Goal: Information Seeking & Learning: Learn about a topic

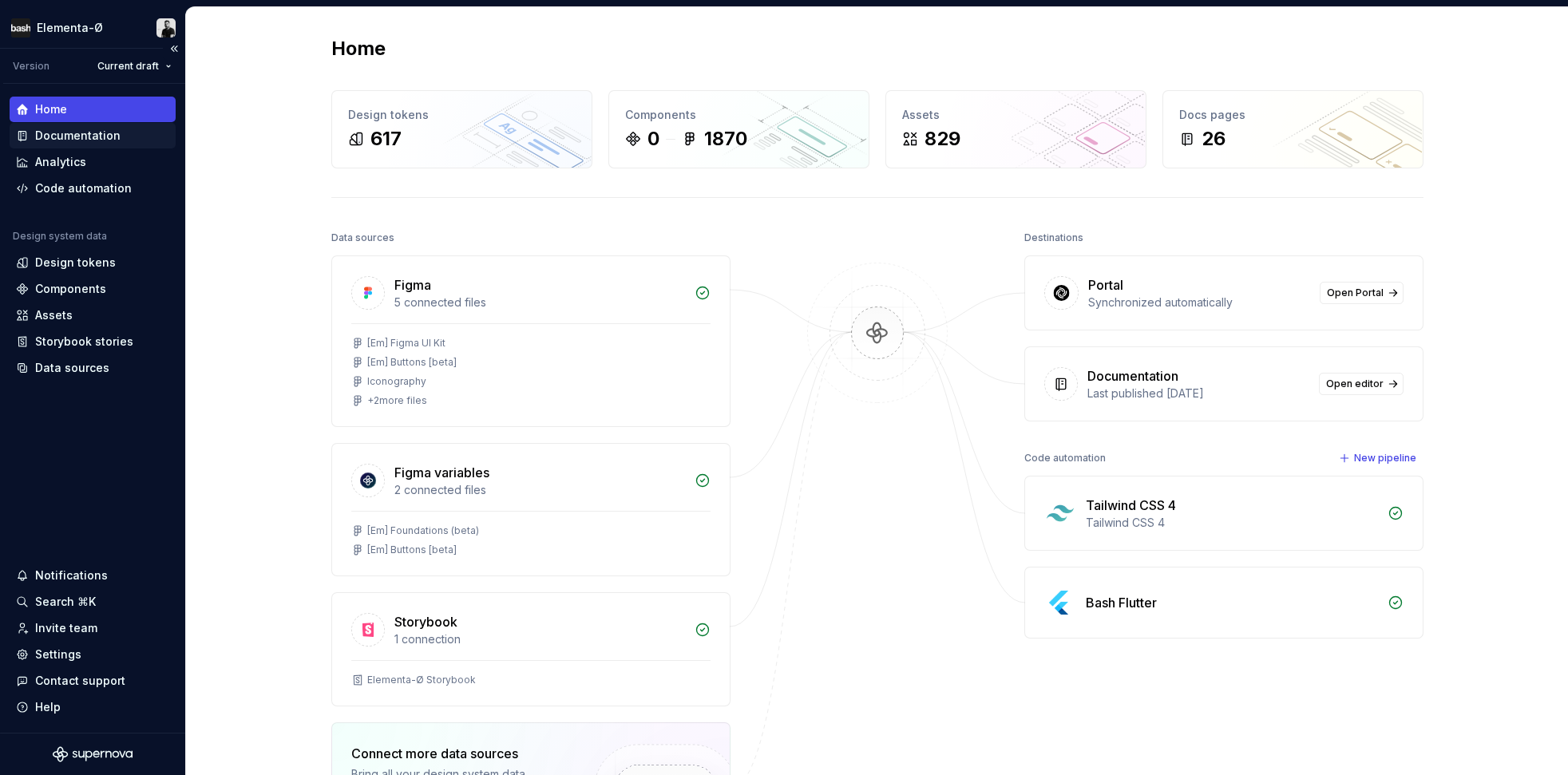
click at [87, 133] on div "Documentation" at bounding box center [77, 136] width 85 height 16
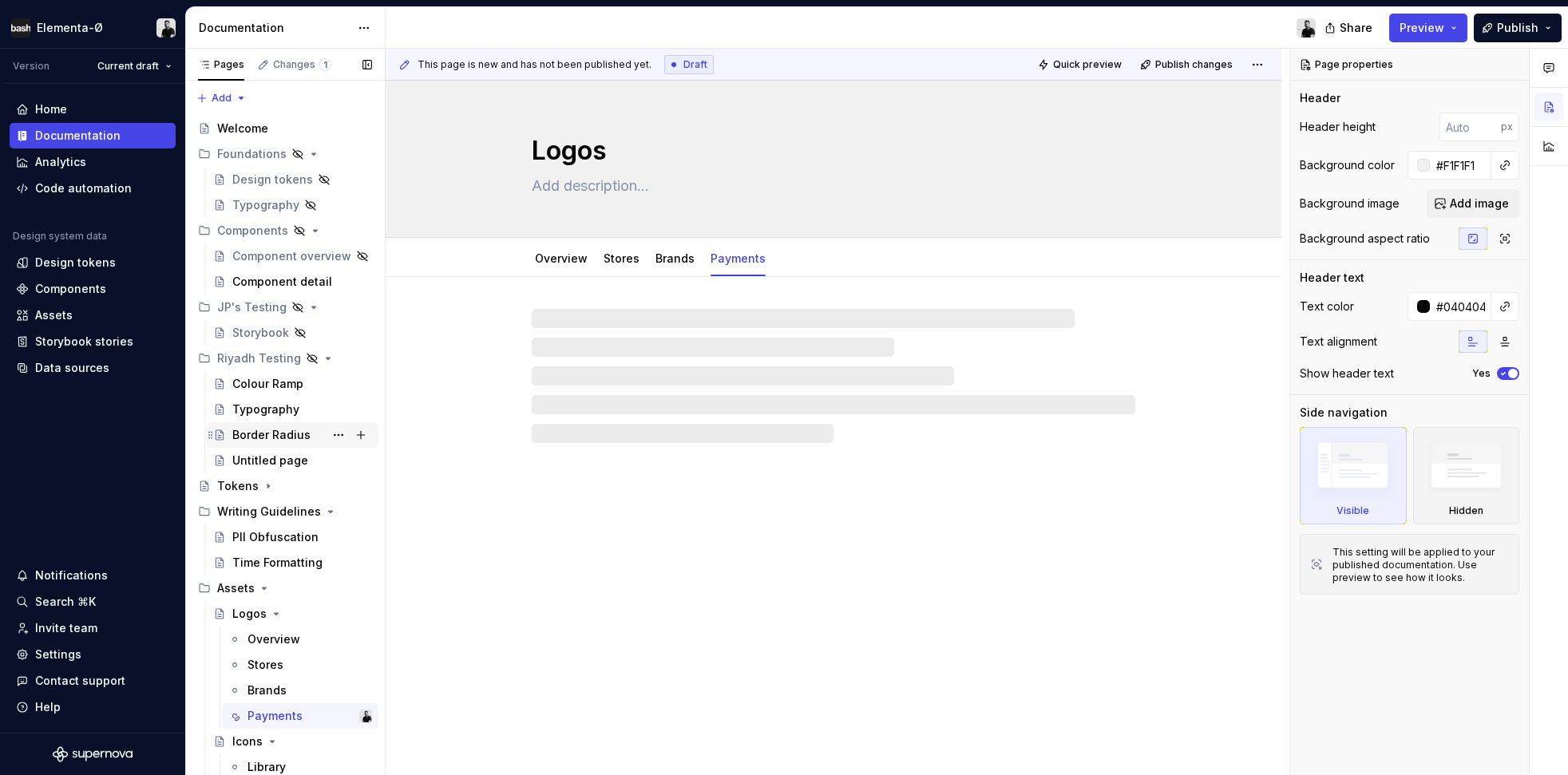
scroll to position [52, 0]
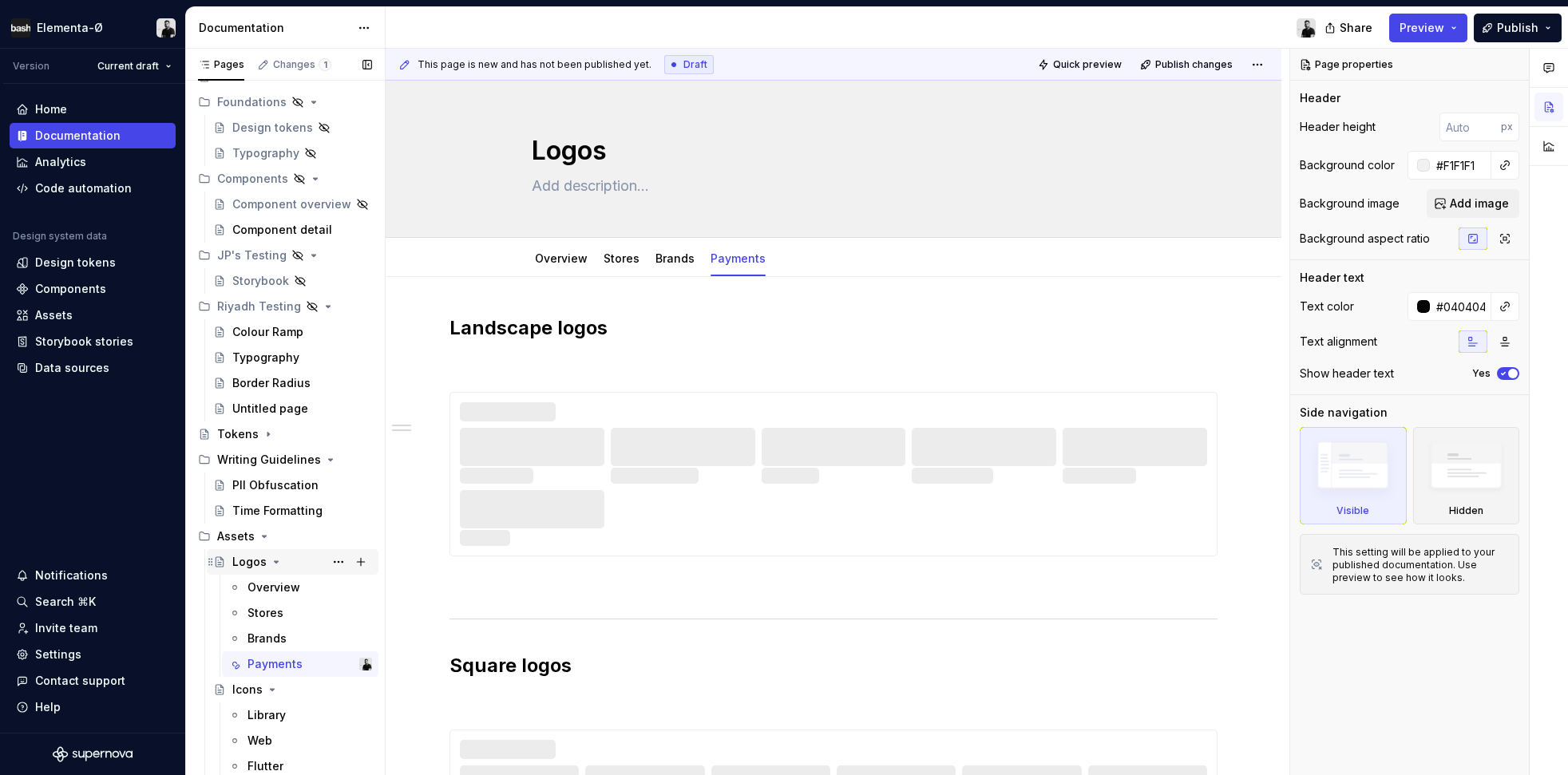
click at [249, 558] on div "Logos" at bounding box center [249, 561] width 34 height 16
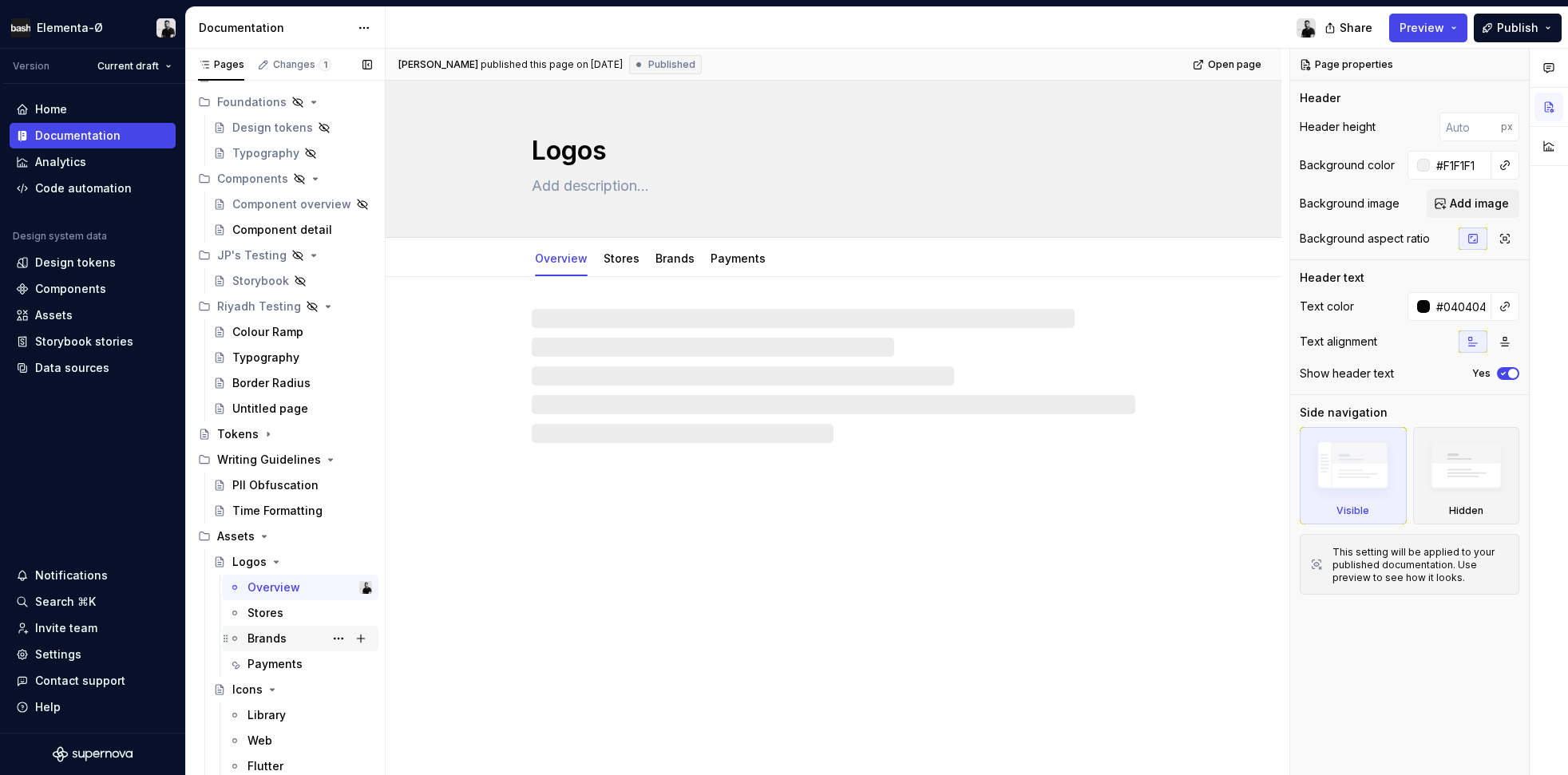
click at [268, 634] on div "Brands" at bounding box center [267, 639] width 39 height 16
click at [268, 613] on div "Stores" at bounding box center [265, 613] width 36 height 16
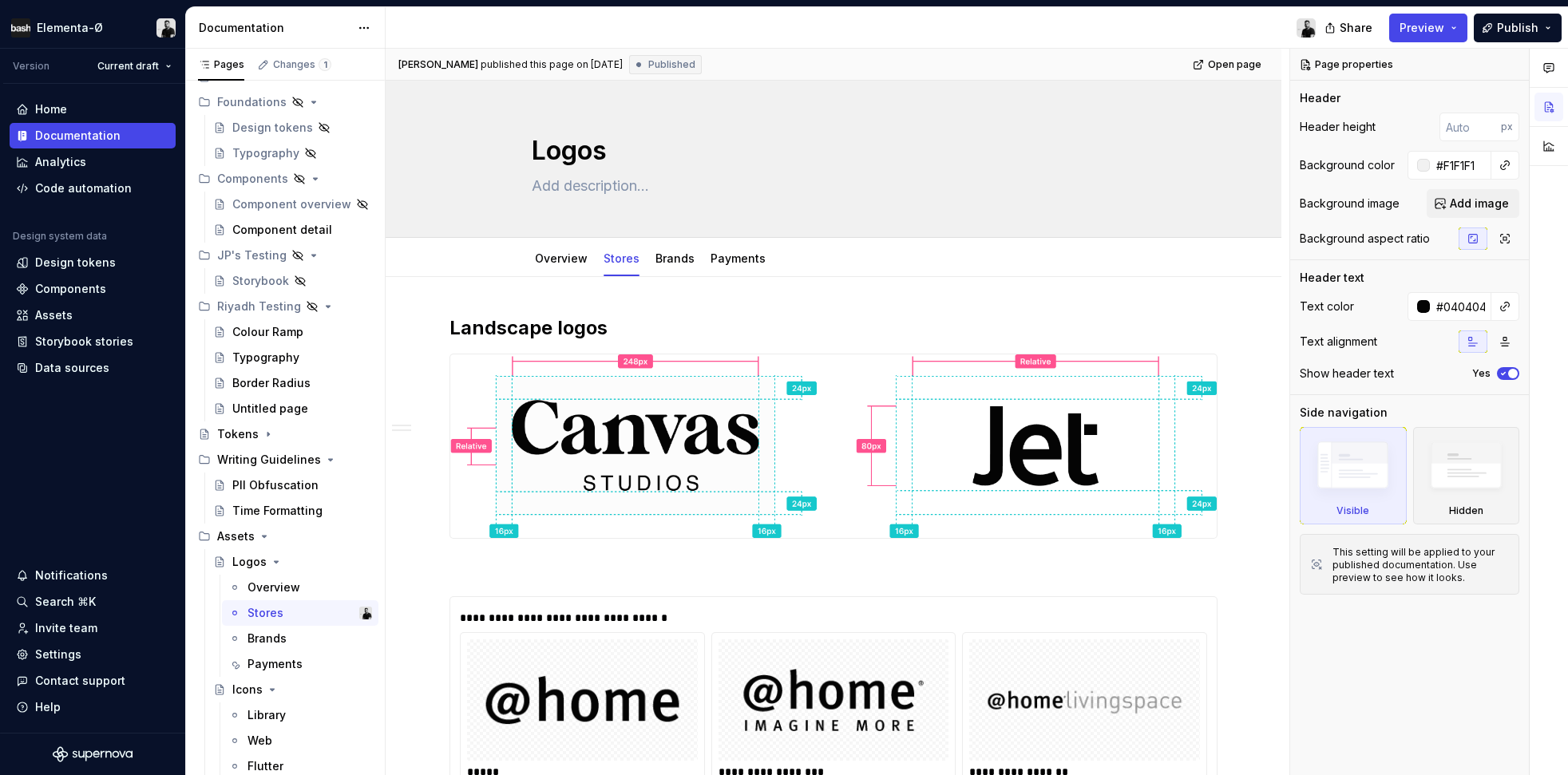
type textarea "*"
